Goal: Find specific page/section: Find specific page/section

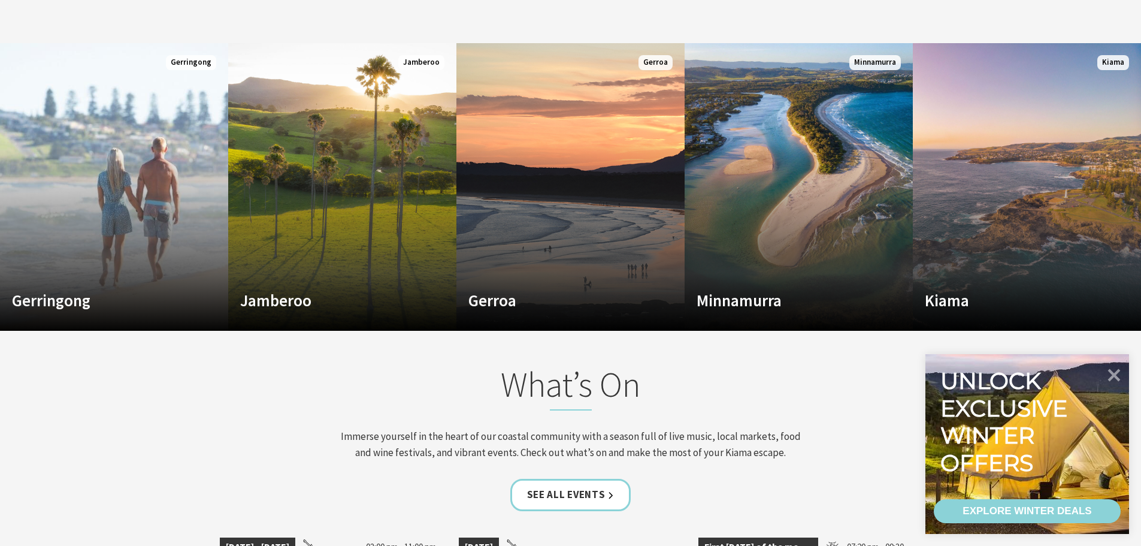
scroll to position [839, 0]
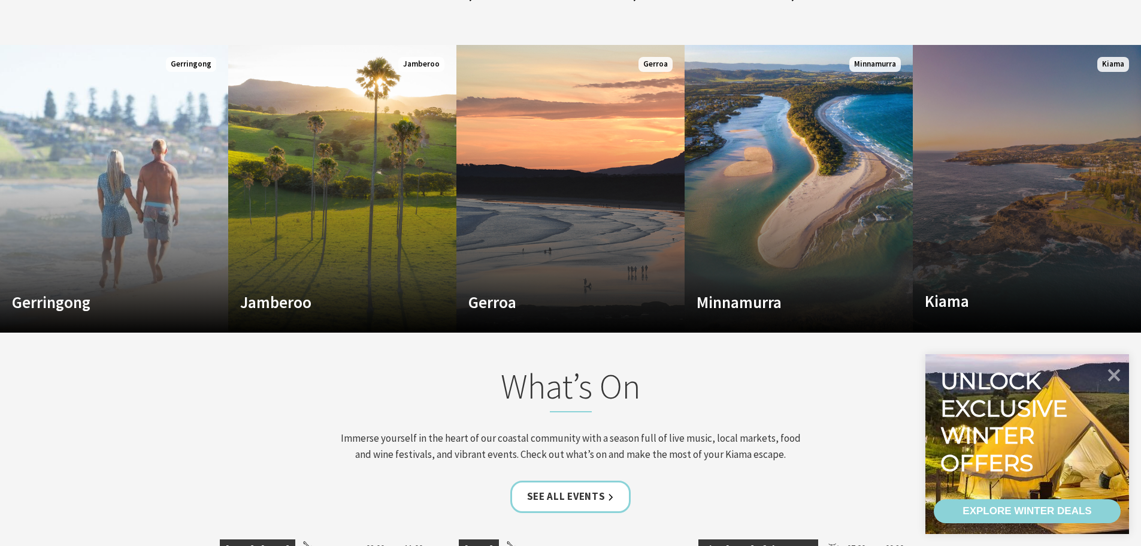
click at [1000, 146] on link "Custom Image Used [GEOGRAPHIC_DATA] Where the sea makes a noise Read More [GEOG…" at bounding box center [1027, 189] width 228 height 288
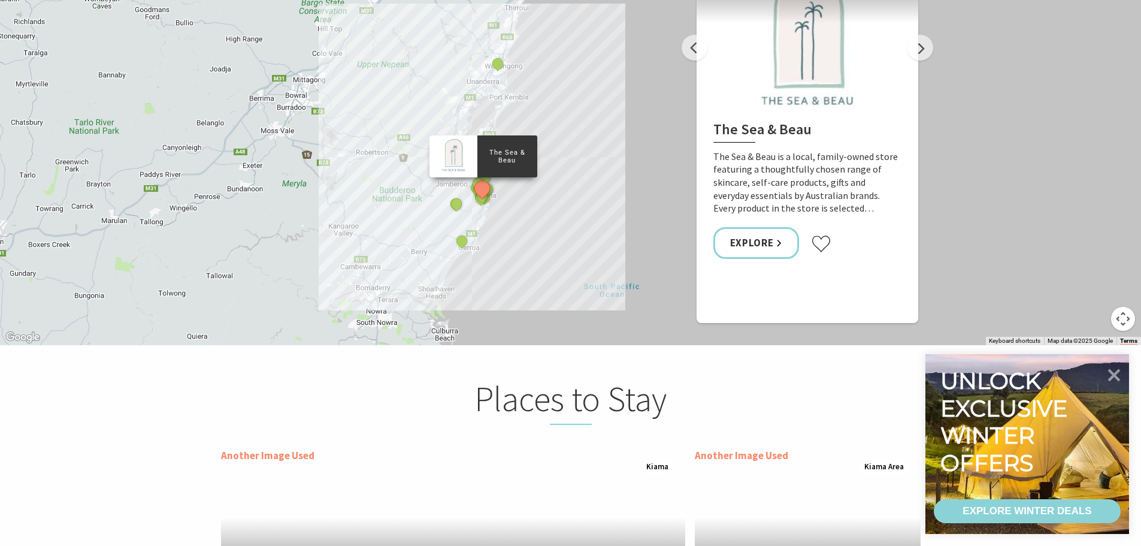
scroll to position [2156, 0]
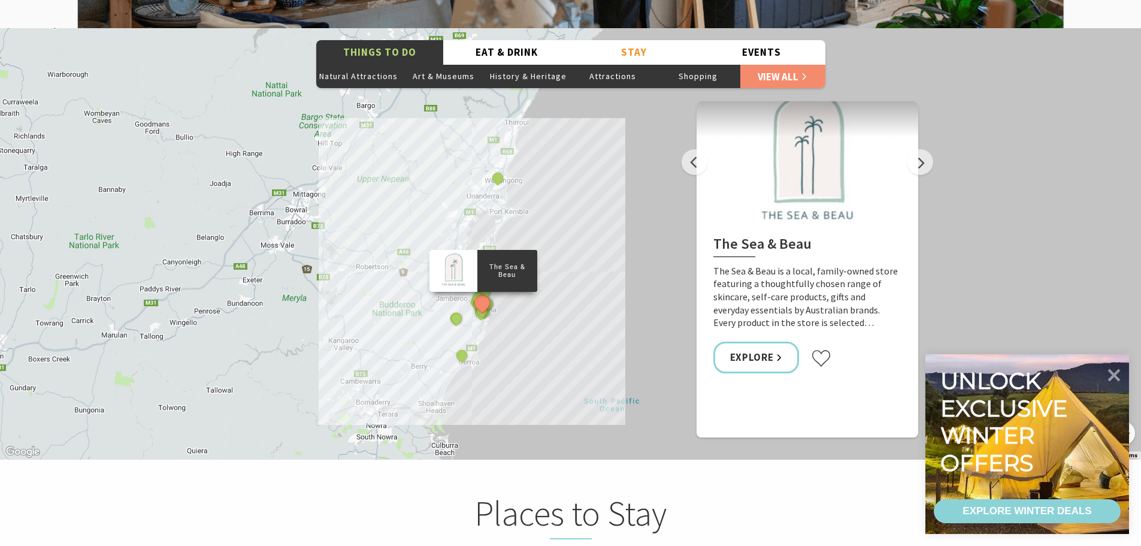
click at [794, 501] on h2 "Places to Stay" at bounding box center [571, 515] width 470 height 47
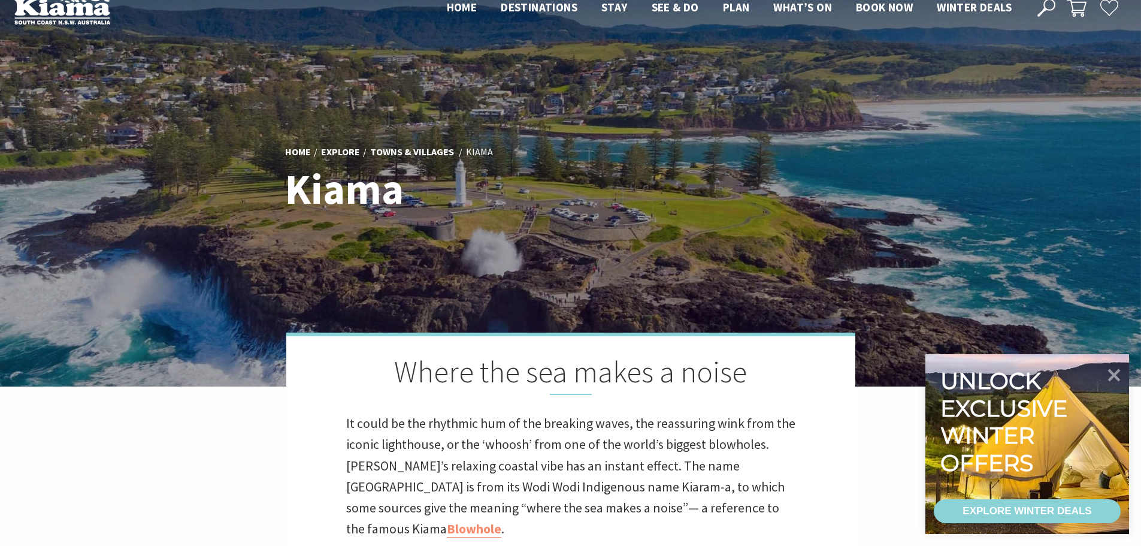
scroll to position [0, 0]
